Goal: Navigation & Orientation: Find specific page/section

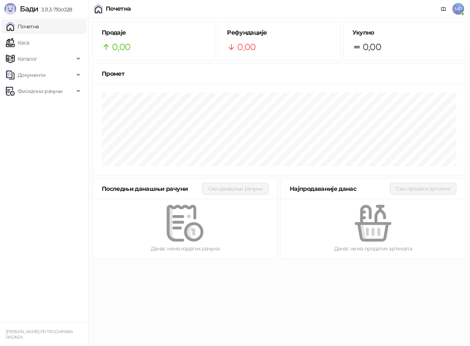
click at [29, 42] on link "Каса" at bounding box center [17, 42] width 23 height 15
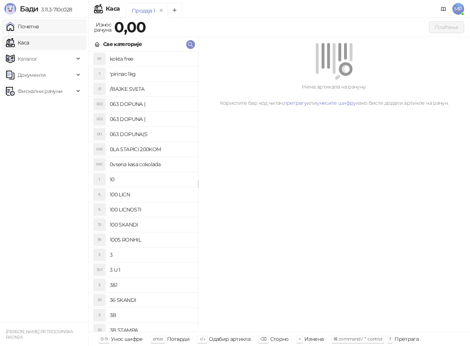
click at [39, 28] on link "Почетна" at bounding box center [22, 26] width 33 height 15
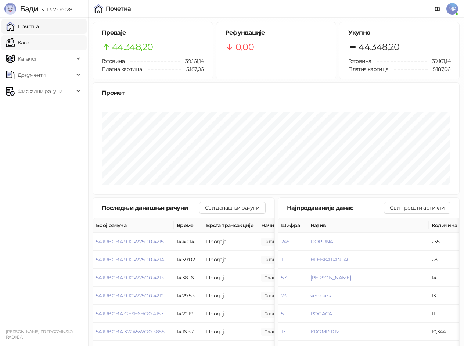
click at [25, 43] on link "Каса" at bounding box center [17, 42] width 23 height 15
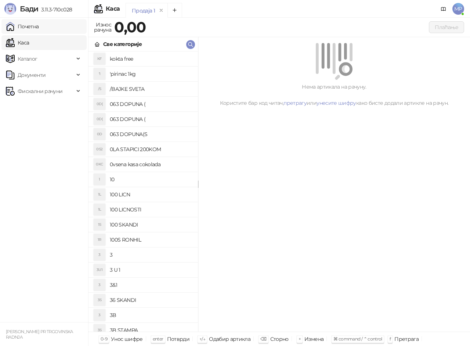
click at [39, 26] on link "Почетна" at bounding box center [22, 26] width 33 height 15
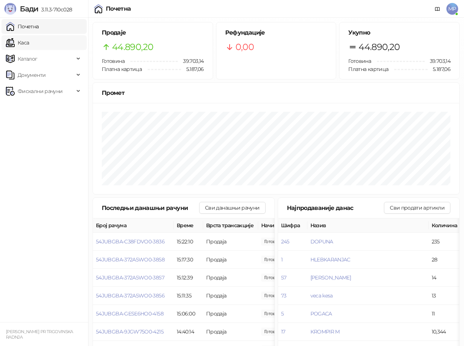
click at [29, 38] on link "Каса" at bounding box center [17, 42] width 23 height 15
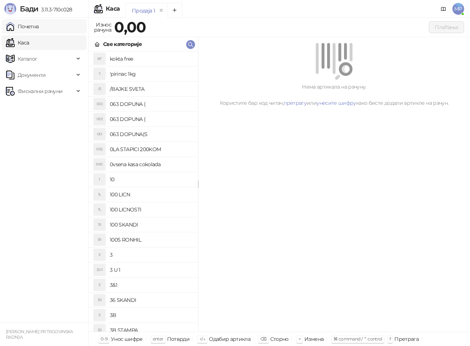
click at [39, 22] on link "Почетна" at bounding box center [22, 26] width 33 height 15
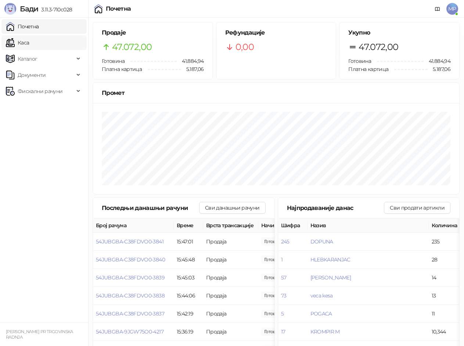
click at [29, 40] on link "Каса" at bounding box center [17, 42] width 23 height 15
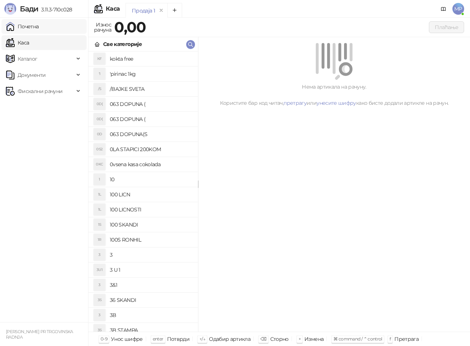
click at [39, 21] on link "Почетна" at bounding box center [22, 26] width 33 height 15
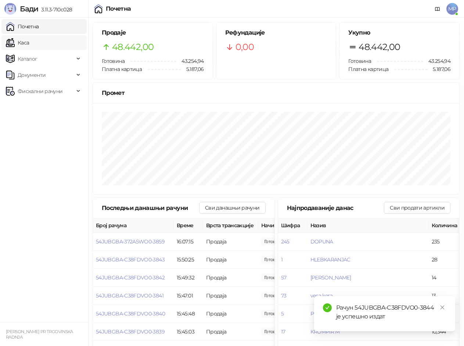
click at [29, 39] on link "Каса" at bounding box center [17, 42] width 23 height 15
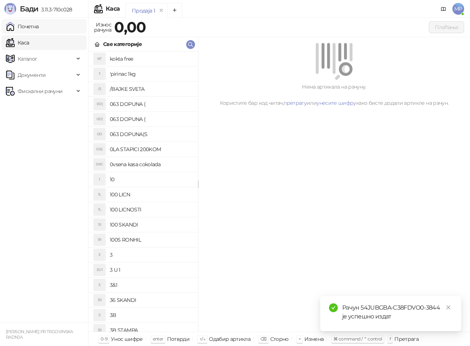
click at [39, 25] on link "Почетна" at bounding box center [22, 26] width 33 height 15
